Goal: Task Accomplishment & Management: Manage account settings

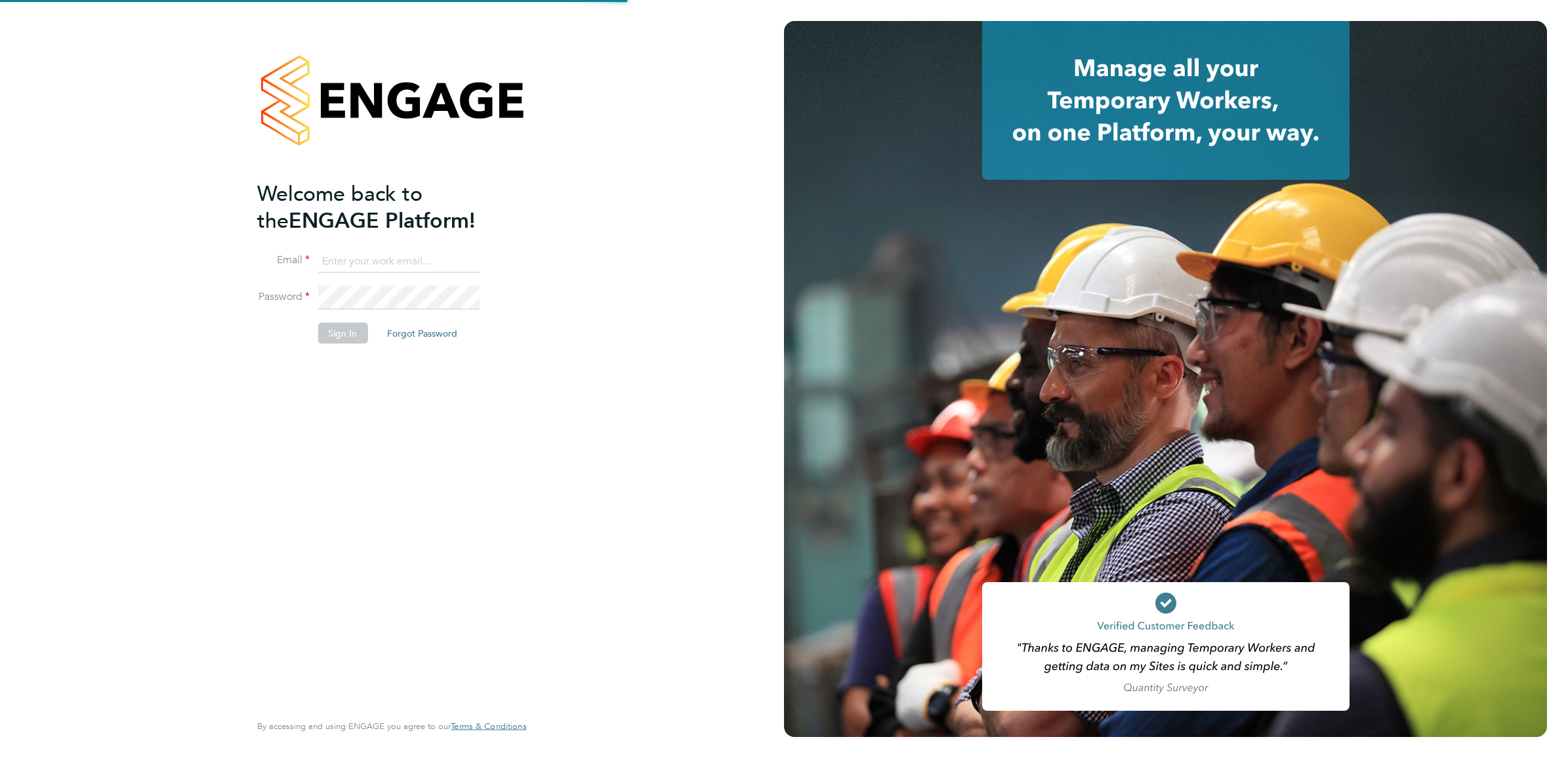
type input "[PERSON_NAME][DOMAIN_NAME][EMAIL_ADDRESS][PERSON_NAME][DOMAIN_NAME]"
click at [312, 458] on div "Welcome back to the ENGAGE Platform! Email [DOMAIN_NAME][EMAIL_ADDRESS][PERSON_…" at bounding box center [385, 445] width 256 height 530
click at [340, 339] on button "Sign In" at bounding box center [342, 333] width 50 height 21
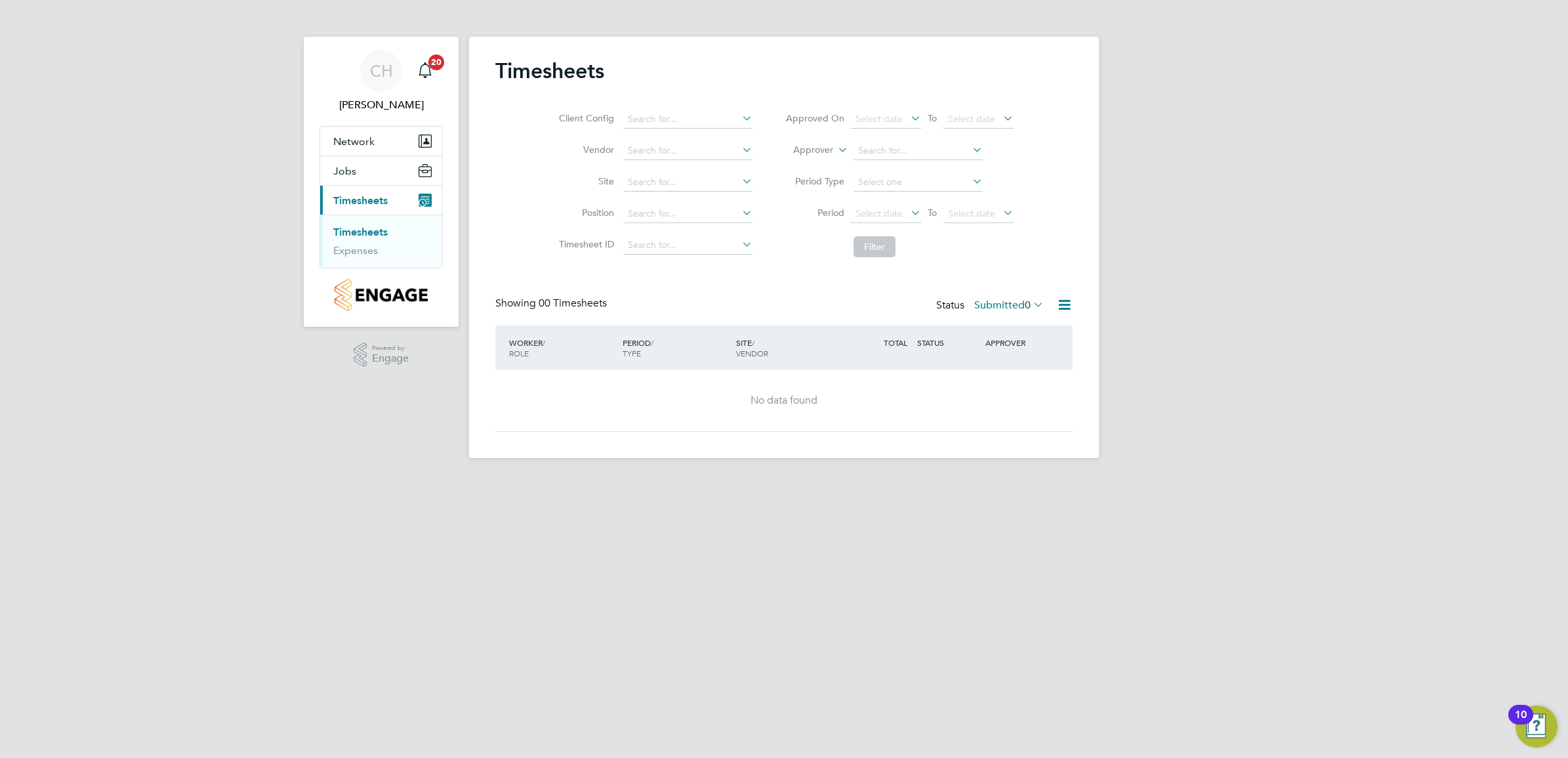
click at [1031, 303] on icon at bounding box center [1031, 304] width 0 height 18
click at [991, 384] on li "Approved" at bounding box center [991, 384] width 60 height 18
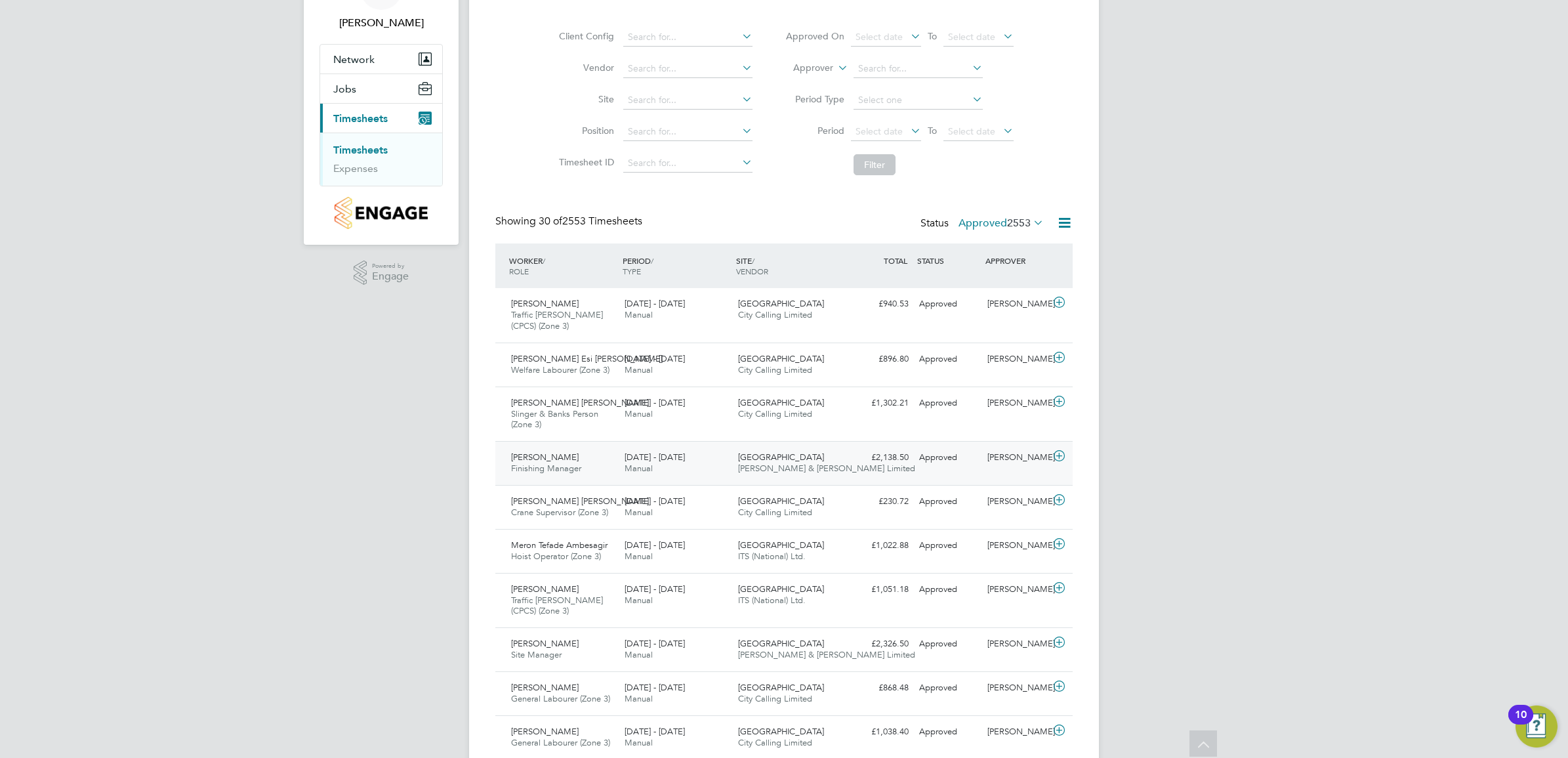
click at [637, 451] on div "22 - 28 Sep 2025 Manual" at bounding box center [675, 464] width 113 height 33
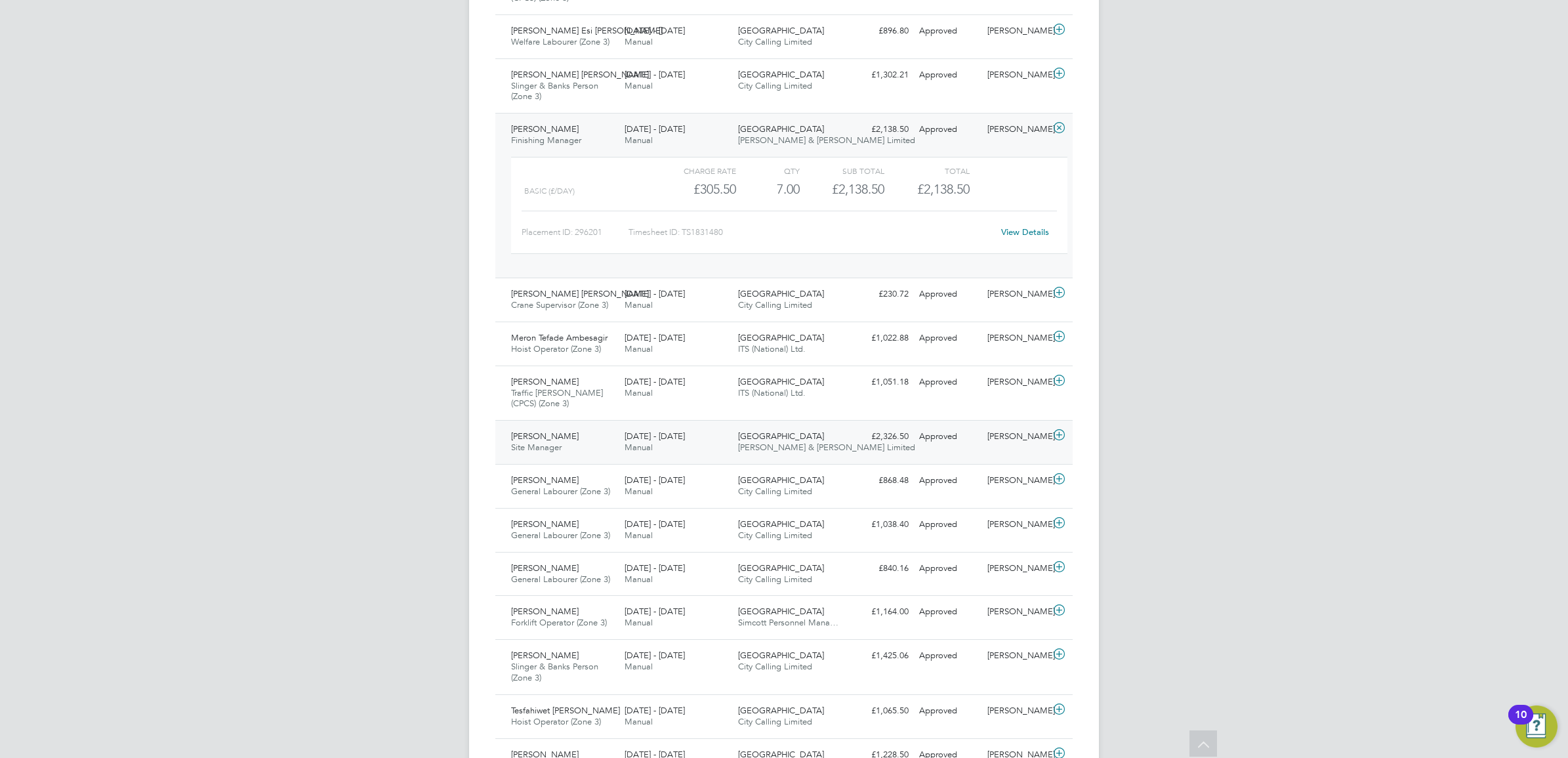
click at [623, 445] on div "22 - 28 Sep 2025 Manual" at bounding box center [675, 443] width 113 height 33
click at [592, 447] on div "Bartosz Politowicz Site Manager 22 - 28 Sep 2025" at bounding box center [562, 443] width 113 height 33
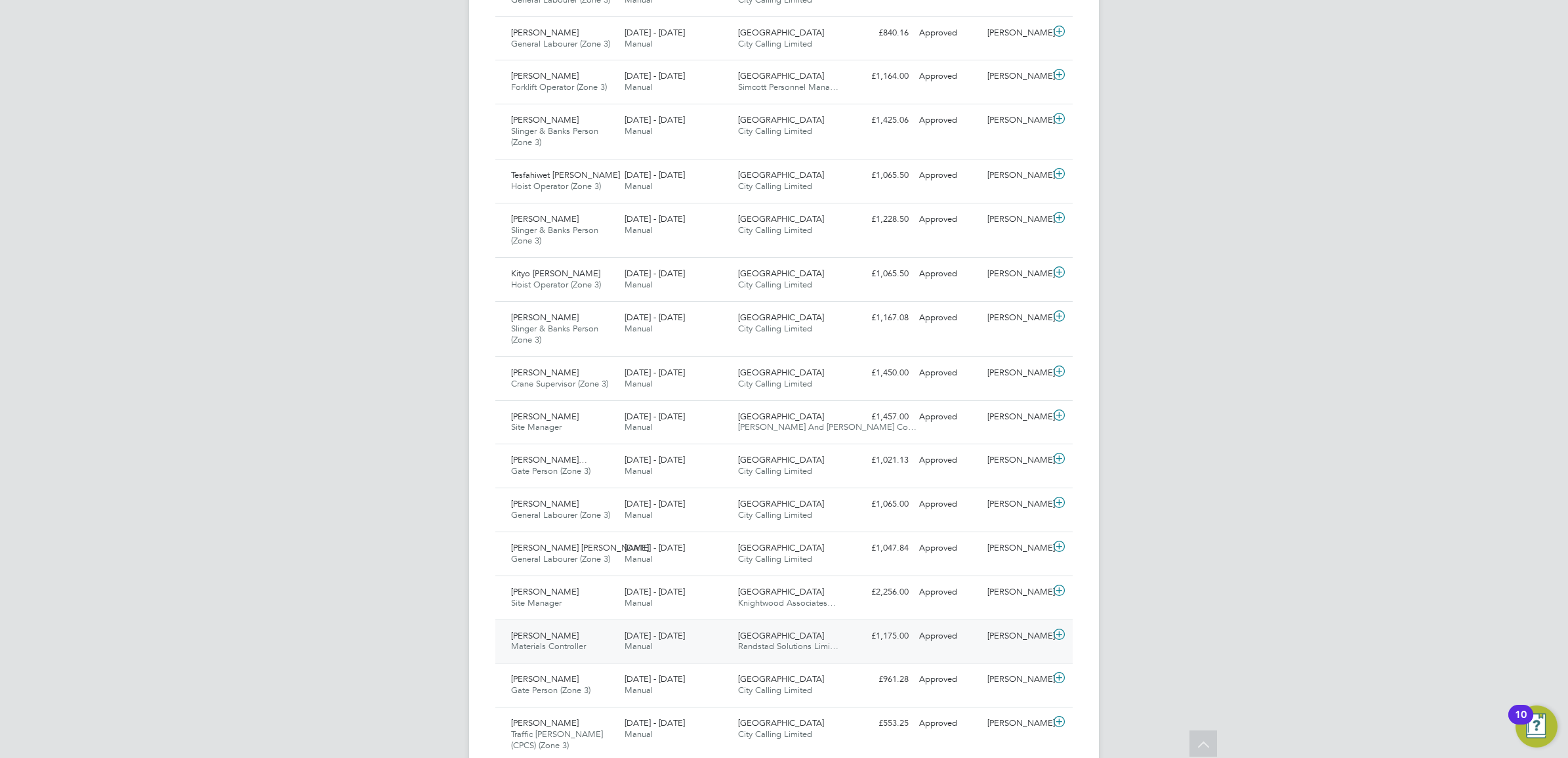
click at [572, 637] on div "Milad Baghaei Materials Controller 22 - 28 Sep 2025" at bounding box center [562, 642] width 113 height 33
